Goal: Task Accomplishment & Management: Complete application form

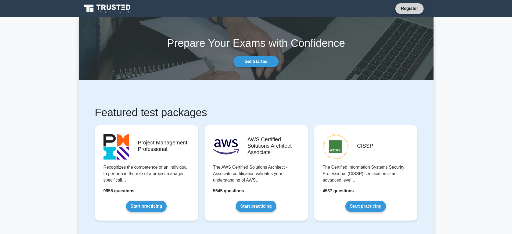
click at [410, 8] on link "Register" at bounding box center [410, 8] width 24 height 7
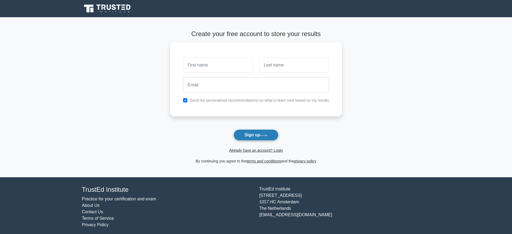
click at [256, 135] on button "Sign up" at bounding box center [256, 134] width 45 height 11
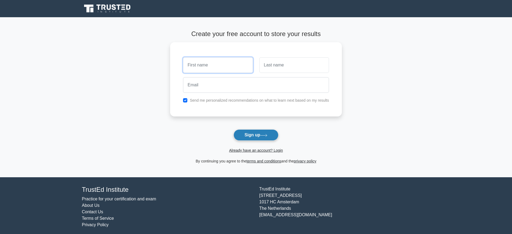
click at [256, 135] on button "Sign up" at bounding box center [256, 134] width 45 height 11
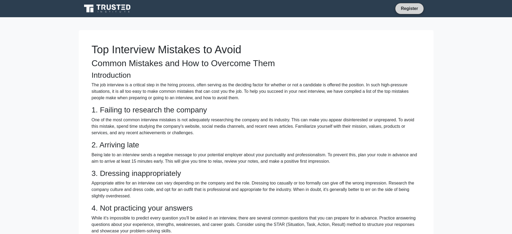
click at [410, 8] on link "Register" at bounding box center [410, 8] width 24 height 7
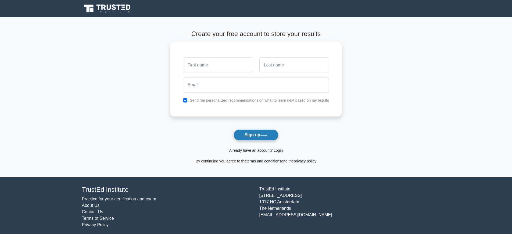
click at [256, 135] on button "Sign up" at bounding box center [256, 134] width 45 height 11
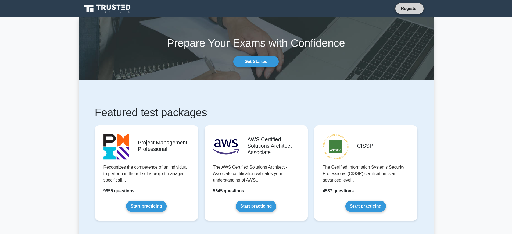
click at [410, 8] on link "Register" at bounding box center [410, 8] width 24 height 7
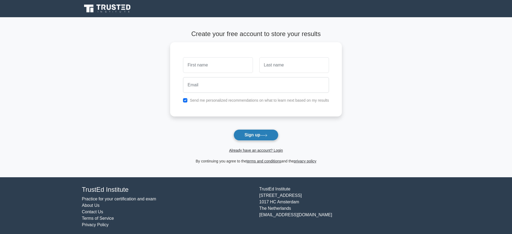
click at [256, 135] on button "Sign up" at bounding box center [256, 134] width 45 height 11
click at [256, 150] on link "Already have an account? Login" at bounding box center [256, 150] width 54 height 4
click at [256, 135] on button "Sign up" at bounding box center [256, 134] width 45 height 11
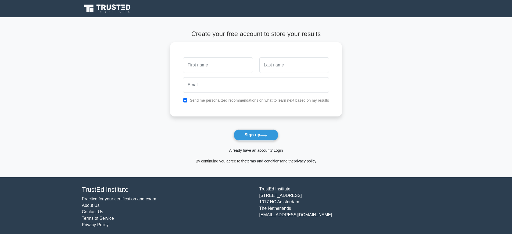
click at [256, 150] on link "Already have an account? Login" at bounding box center [256, 150] width 54 height 4
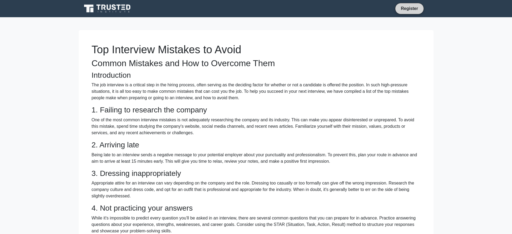
click at [410, 8] on link "Register" at bounding box center [410, 8] width 24 height 7
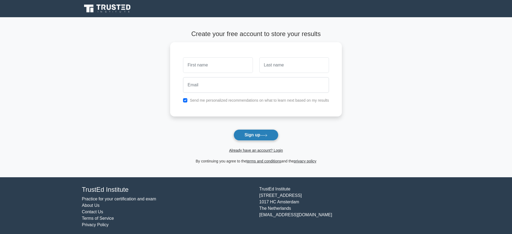
click at [256, 135] on button "Sign up" at bounding box center [256, 134] width 45 height 11
click at [256, 150] on link "Already have an account? Login" at bounding box center [256, 150] width 54 height 4
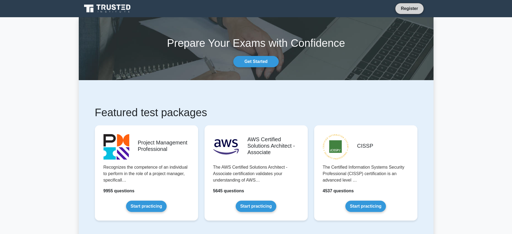
click at [410, 8] on link "Register" at bounding box center [410, 8] width 24 height 7
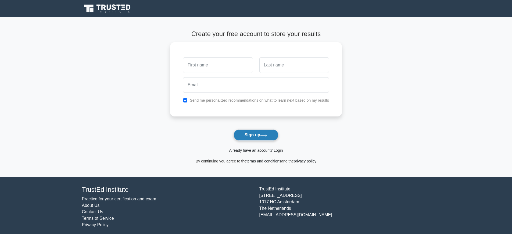
click at [256, 135] on button "Sign up" at bounding box center [256, 134] width 45 height 11
click at [256, 150] on link "Already have an account? Login" at bounding box center [256, 150] width 54 height 4
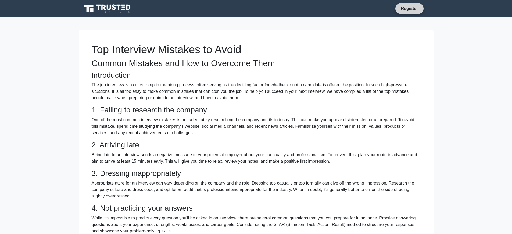
click at [410, 8] on link "Register" at bounding box center [410, 8] width 24 height 7
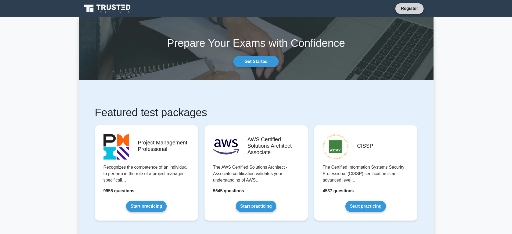
click at [410, 8] on link "Register" at bounding box center [410, 8] width 24 height 7
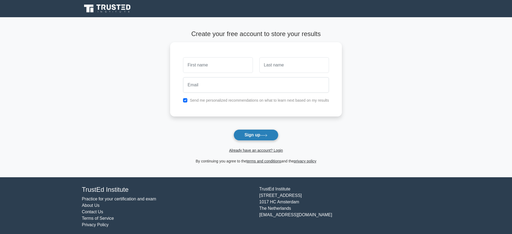
click at [256, 135] on button "Sign up" at bounding box center [256, 134] width 45 height 11
click at [256, 150] on link "Already have an account? Login" at bounding box center [256, 150] width 54 height 4
click at [256, 135] on button "Sign up" at bounding box center [256, 134] width 45 height 11
click at [256, 150] on link "Already have an account? Login" at bounding box center [256, 150] width 54 height 4
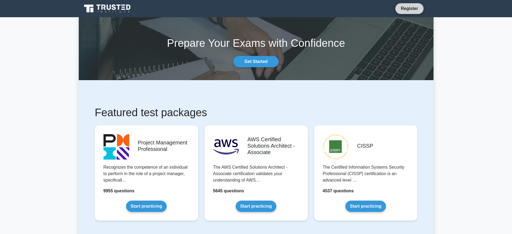
click at [410, 8] on link "Register" at bounding box center [410, 8] width 24 height 7
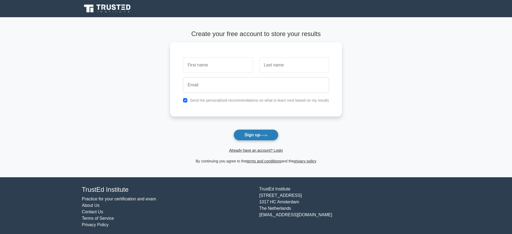
click at [256, 135] on button "Sign up" at bounding box center [256, 134] width 45 height 11
click at [256, 150] on link "Already have an account? Login" at bounding box center [256, 150] width 54 height 4
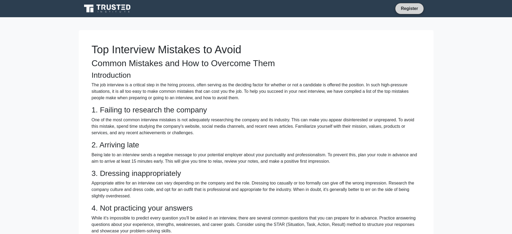
click at [410, 8] on link "Register" at bounding box center [410, 8] width 24 height 7
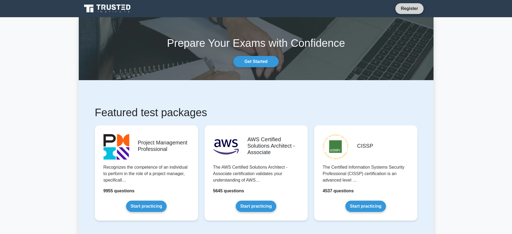
click at [410, 8] on link "Register" at bounding box center [410, 8] width 24 height 7
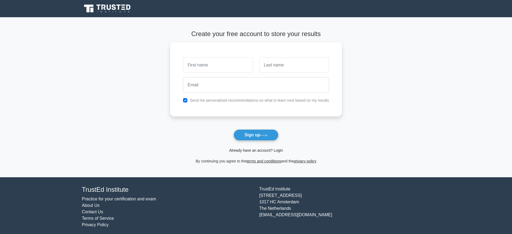
click at [256, 150] on link "Already have an account? Login" at bounding box center [256, 150] width 54 height 4
